Goal: Check status: Check status

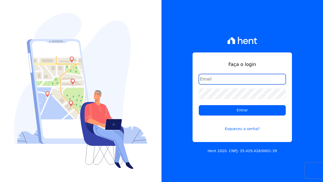
click at [230, 80] on input "email" at bounding box center [242, 79] width 87 height 10
click at [212, 78] on input "email" at bounding box center [242, 79] width 87 height 10
type input "eduardagd@outlook.com"
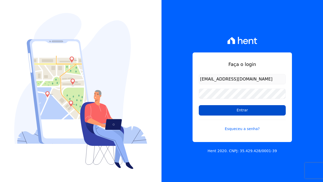
click at [214, 108] on input "Entrar" at bounding box center [242, 110] width 87 height 10
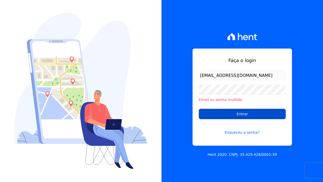
click at [239, 113] on input "Entrar" at bounding box center [242, 114] width 87 height 10
click at [234, 115] on input "Entrar" at bounding box center [242, 114] width 87 height 10
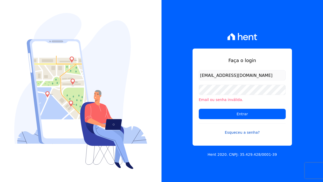
click at [239, 132] on link "Esqueceu a senha?" at bounding box center [242, 129] width 87 height 12
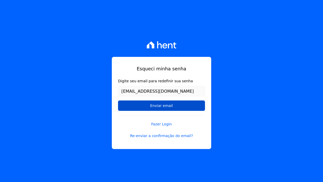
type input "eduardagd@outlook.com"
click at [160, 109] on input "Enviar email" at bounding box center [161, 105] width 87 height 10
click at [159, 107] on input "Enviar email" at bounding box center [161, 105] width 87 height 10
click at [173, 103] on input "Enviar email" at bounding box center [161, 105] width 87 height 10
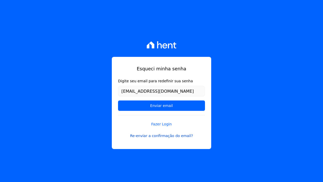
click at [164, 135] on link "Re-enviar a confirmação do email?" at bounding box center [161, 135] width 87 height 5
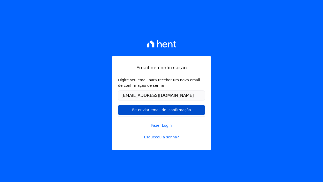
type input "[EMAIL_ADDRESS][DOMAIN_NAME]"
click at [160, 110] on input "Re-enviar email de confirmação" at bounding box center [161, 110] width 87 height 10
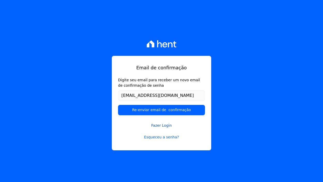
click at [162, 125] on link "Fazer Login" at bounding box center [161, 122] width 87 height 12
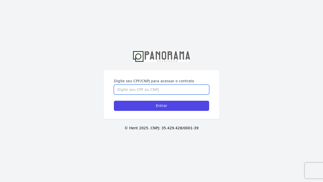
click at [167, 89] on input "Digite seu CPF/CNPJ para acessar o contrato" at bounding box center [161, 89] width 95 height 10
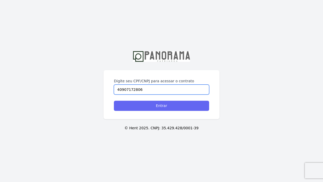
type input "40907172806"
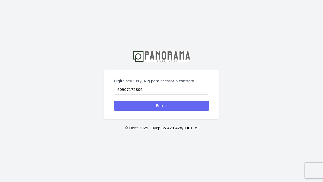
click at [157, 106] on input "Entrar" at bounding box center [161, 106] width 95 height 10
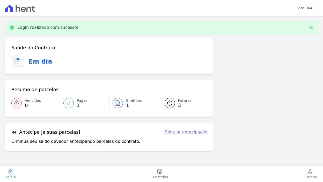
click at [126, 101] on span "Emitidas" at bounding box center [134, 100] width 16 height 5
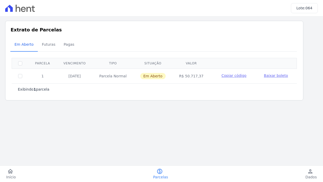
click at [239, 75] on span "Copiar código" at bounding box center [234, 75] width 25 height 4
click at [282, 73] on span "Baixar boleto" at bounding box center [276, 75] width 24 height 4
click at [51, 45] on span "Futuras" at bounding box center [49, 44] width 20 height 10
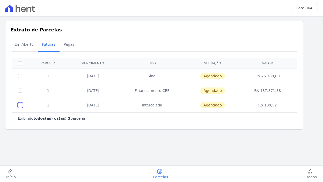
click at [21, 104] on input "checkbox" at bounding box center [20, 105] width 4 height 4
checkbox input "true"
click at [159, 173] on icon "paid" at bounding box center [160, 171] width 6 height 6
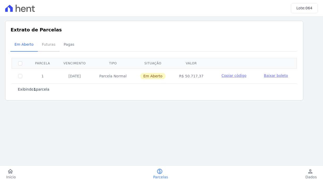
click at [48, 46] on span "Futuras" at bounding box center [49, 44] width 20 height 10
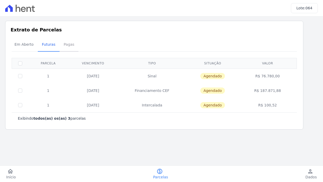
click at [68, 42] on span "Pagas" at bounding box center [69, 44] width 17 height 10
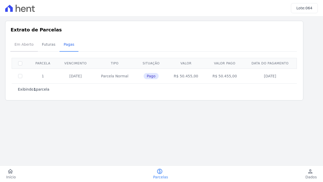
click at [26, 45] on span "Em Aberto" at bounding box center [23, 44] width 25 height 10
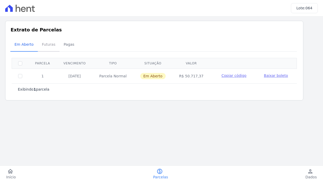
click at [41, 47] on span "Futuras" at bounding box center [49, 44] width 20 height 10
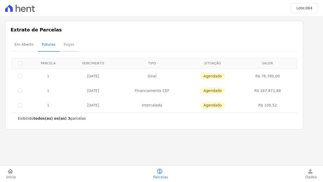
click at [66, 44] on span "Pagas" at bounding box center [69, 44] width 17 height 10
